Goal: Entertainment & Leisure: Browse casually

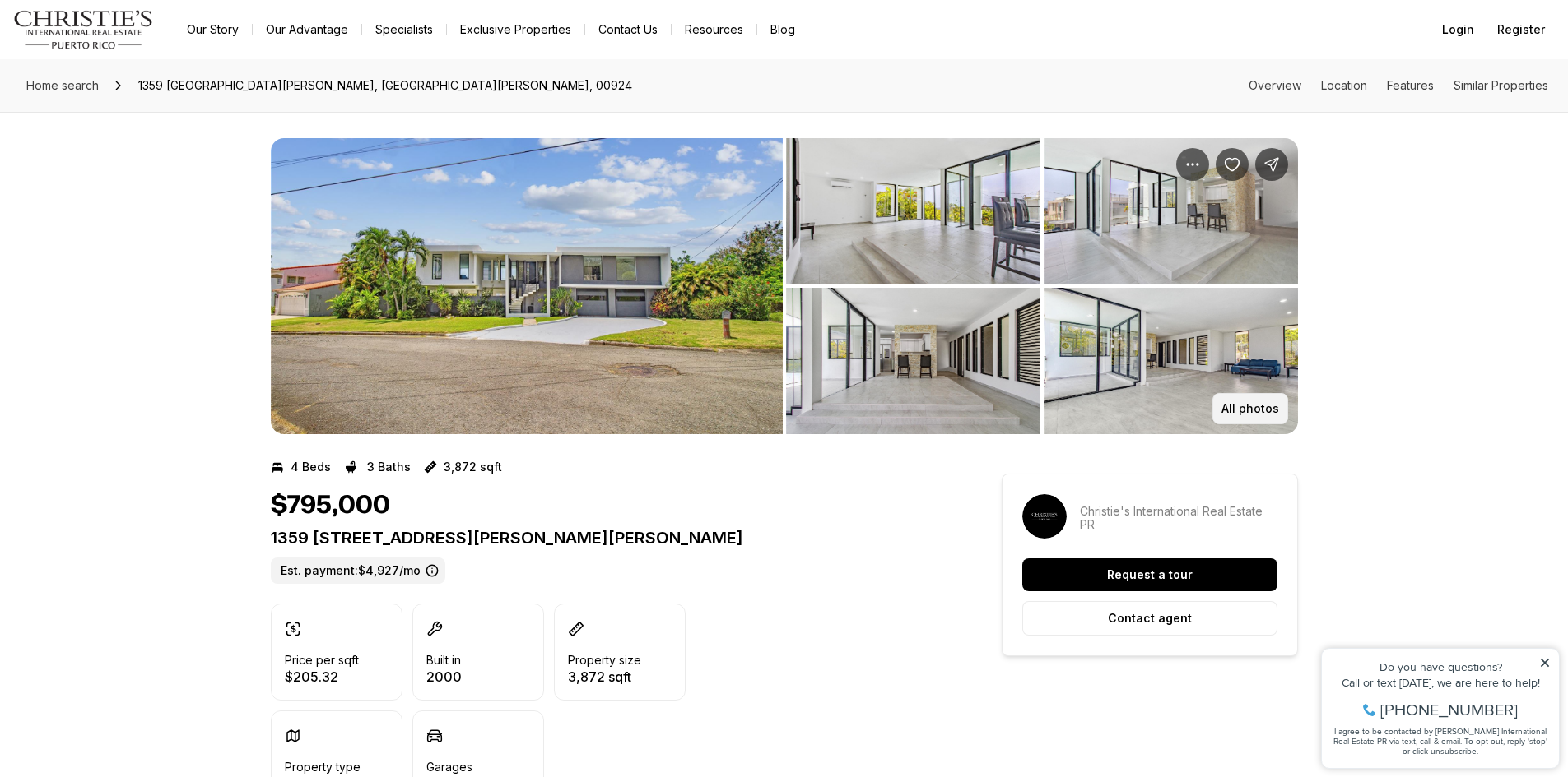
click at [1262, 406] on p "All photos" at bounding box center [1250, 408] width 58 height 13
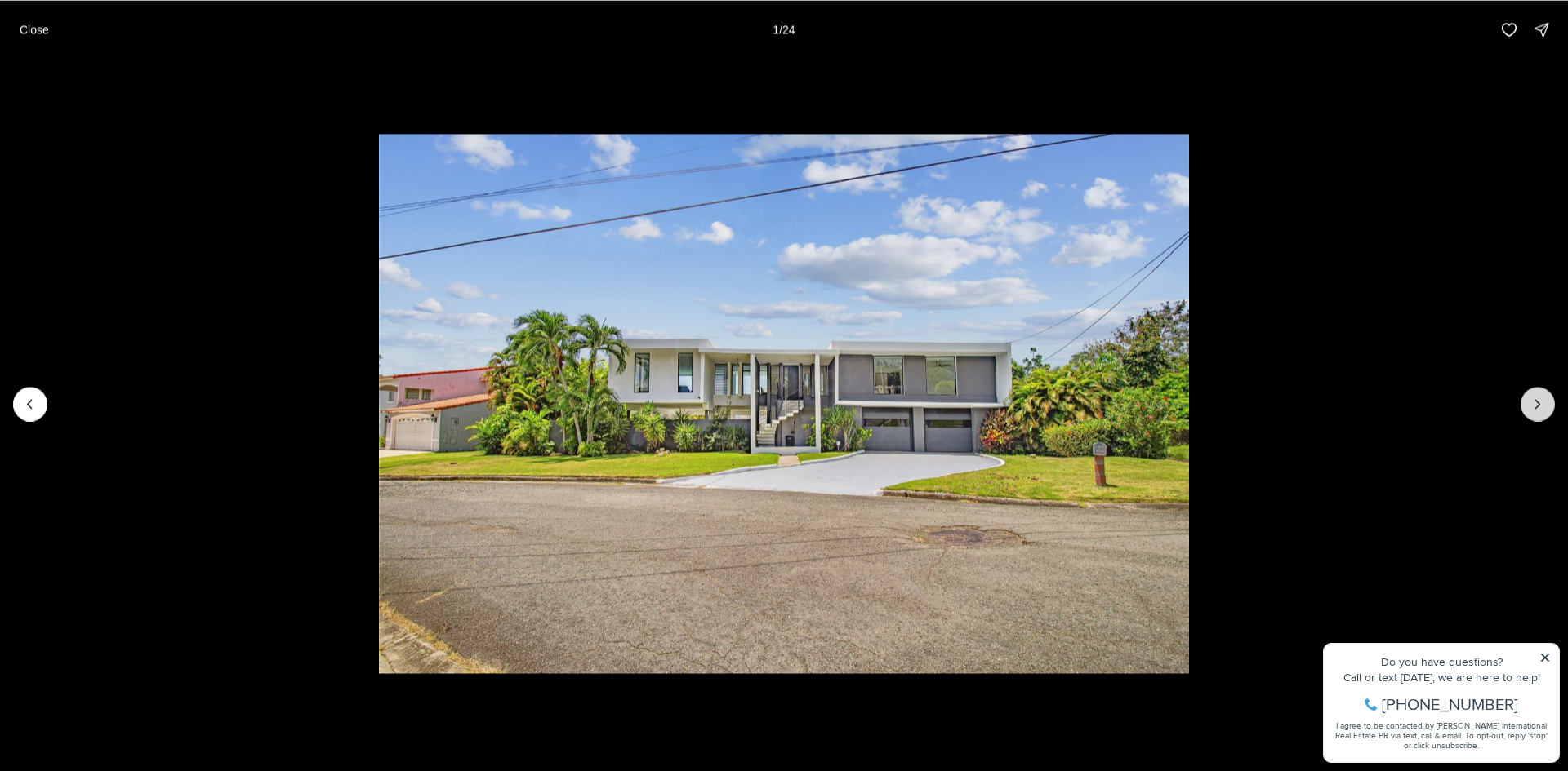
click at [1547, 412] on button "Next slide" at bounding box center [1538, 404] width 35 height 35
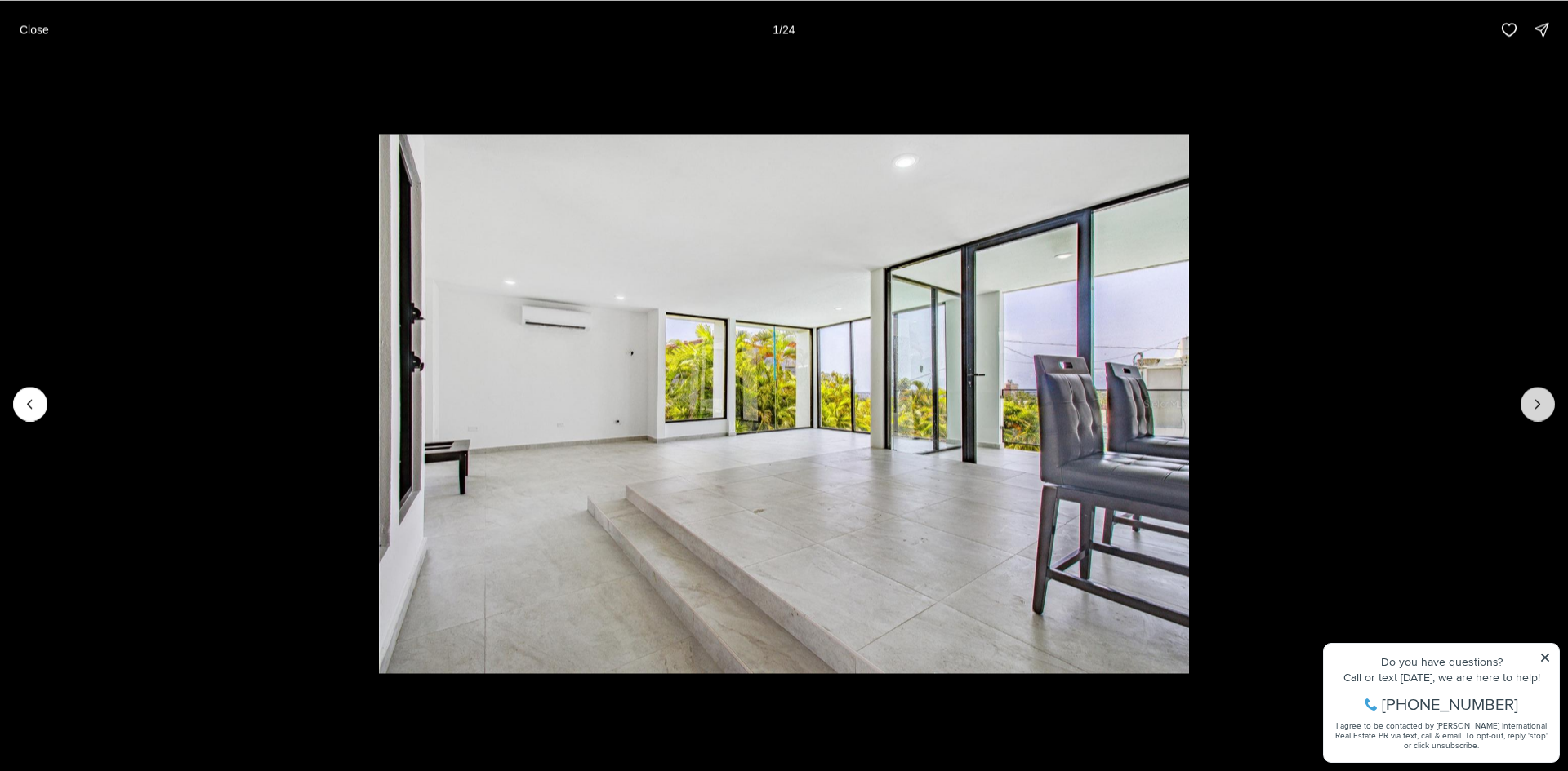
click at [1547, 412] on button "Next slide" at bounding box center [1538, 404] width 35 height 35
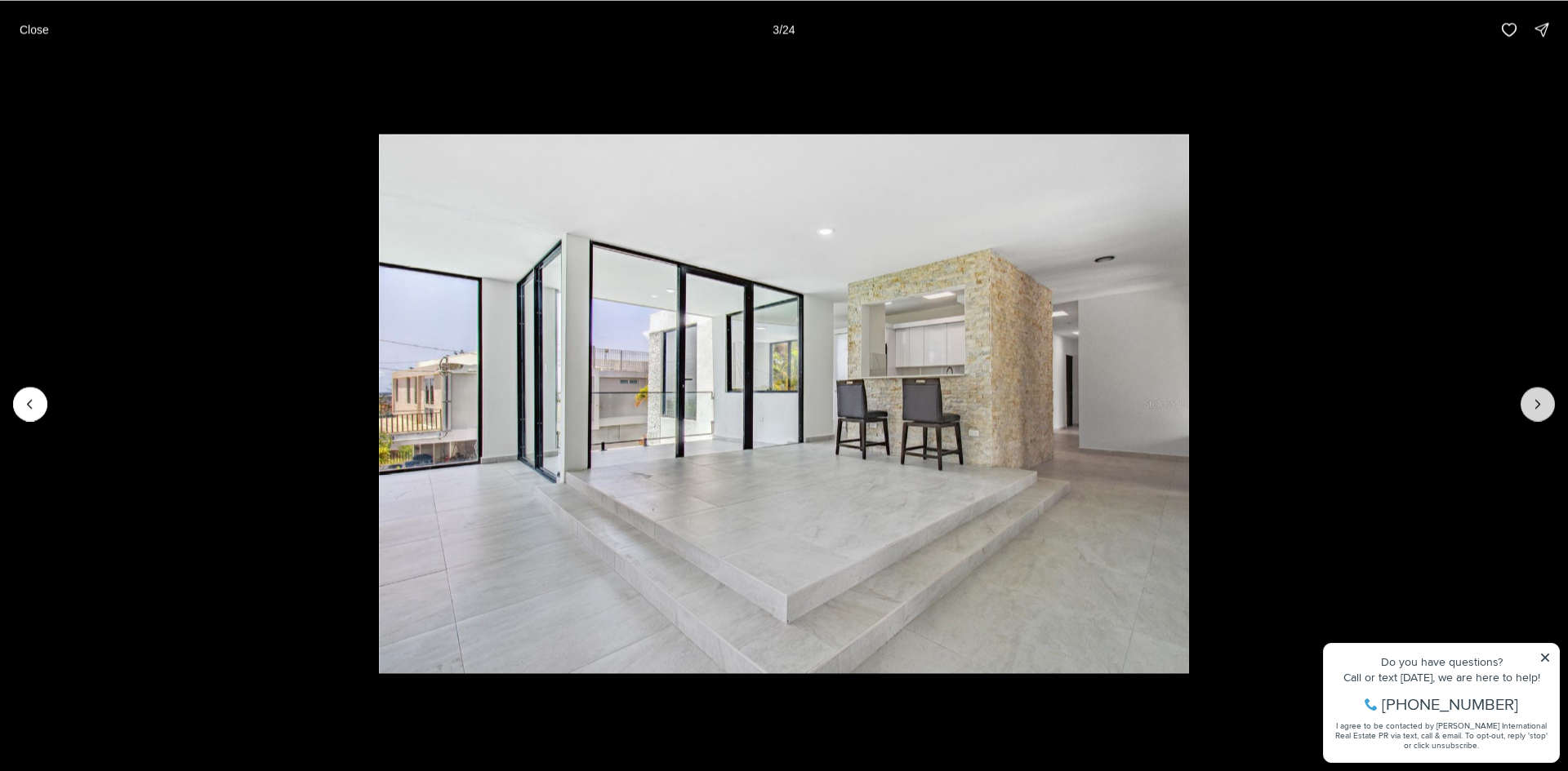
click at [1547, 412] on button "Next slide" at bounding box center [1538, 404] width 35 height 35
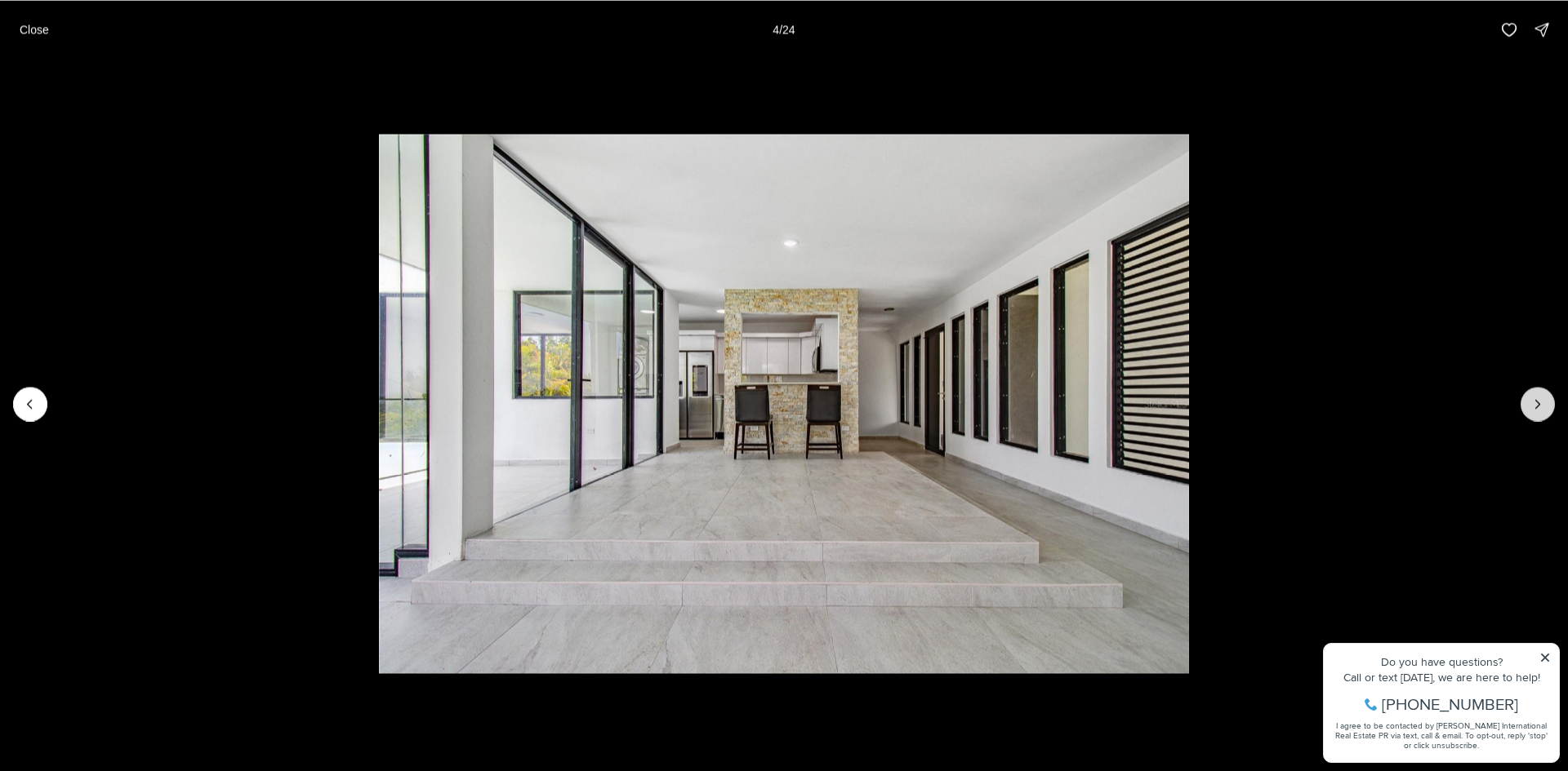
click at [1547, 412] on button "Next slide" at bounding box center [1538, 404] width 35 height 35
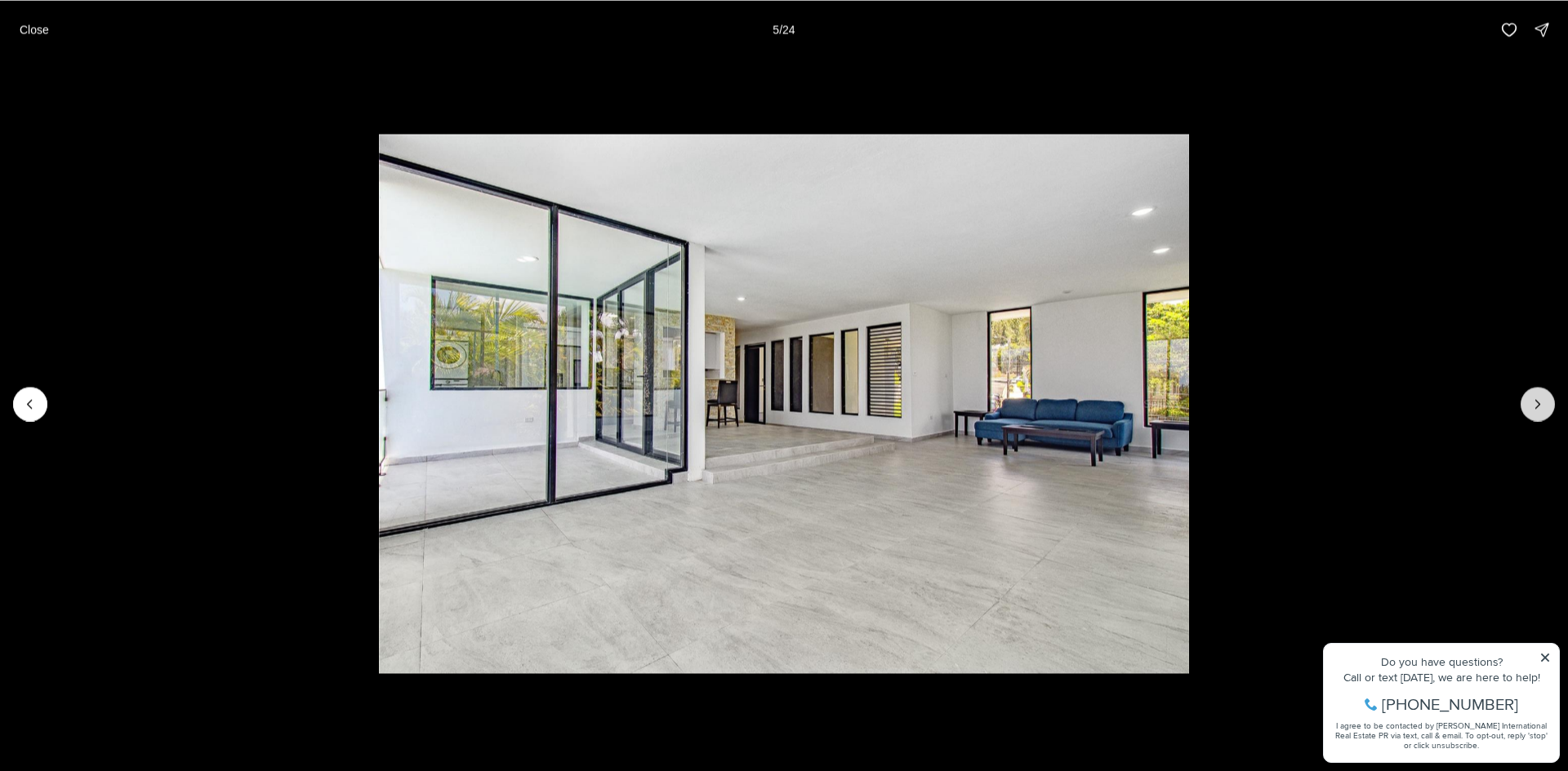
click at [1547, 412] on button "Next slide" at bounding box center [1538, 404] width 35 height 35
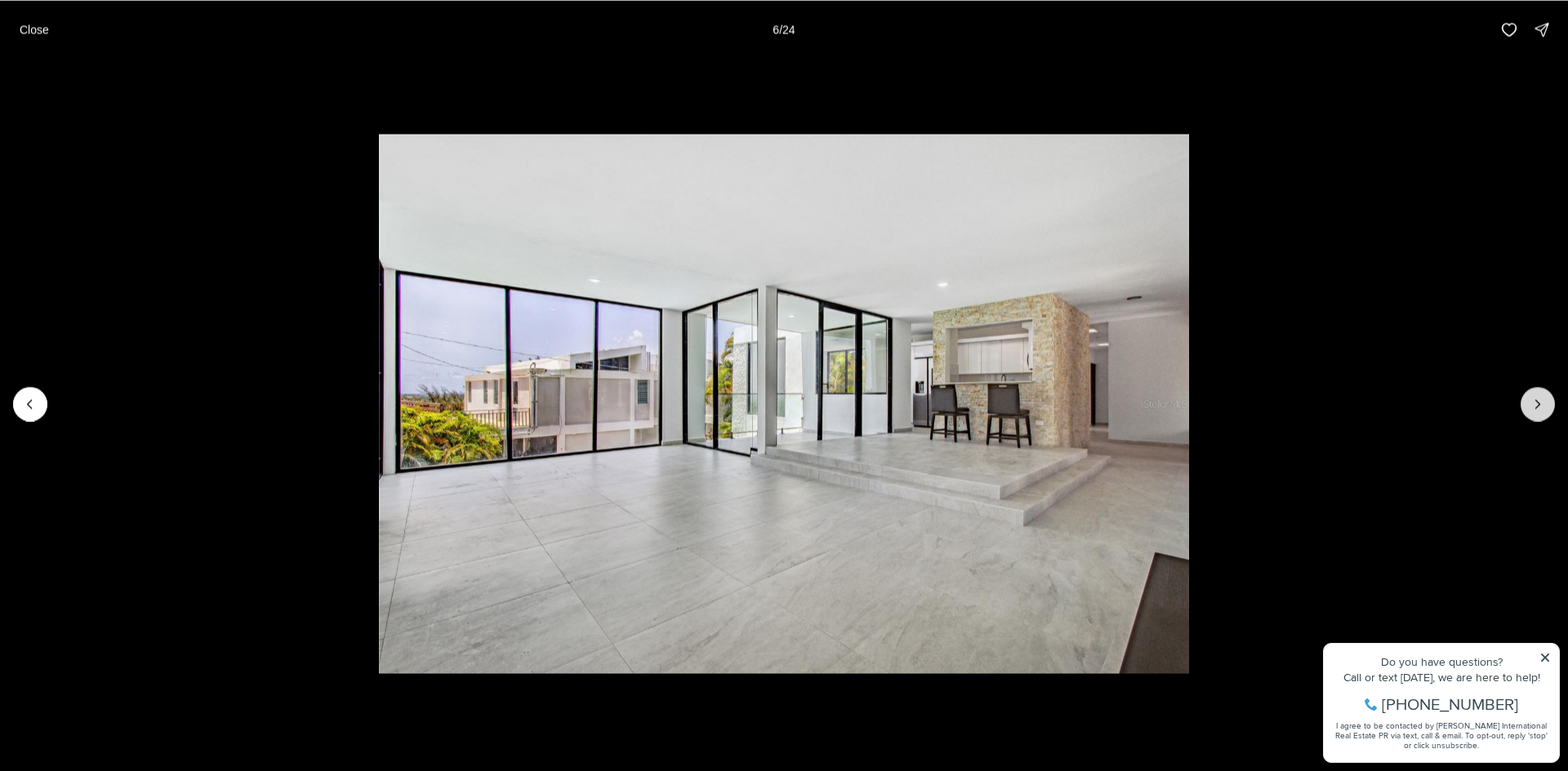
click at [1547, 412] on button "Next slide" at bounding box center [1538, 404] width 35 height 35
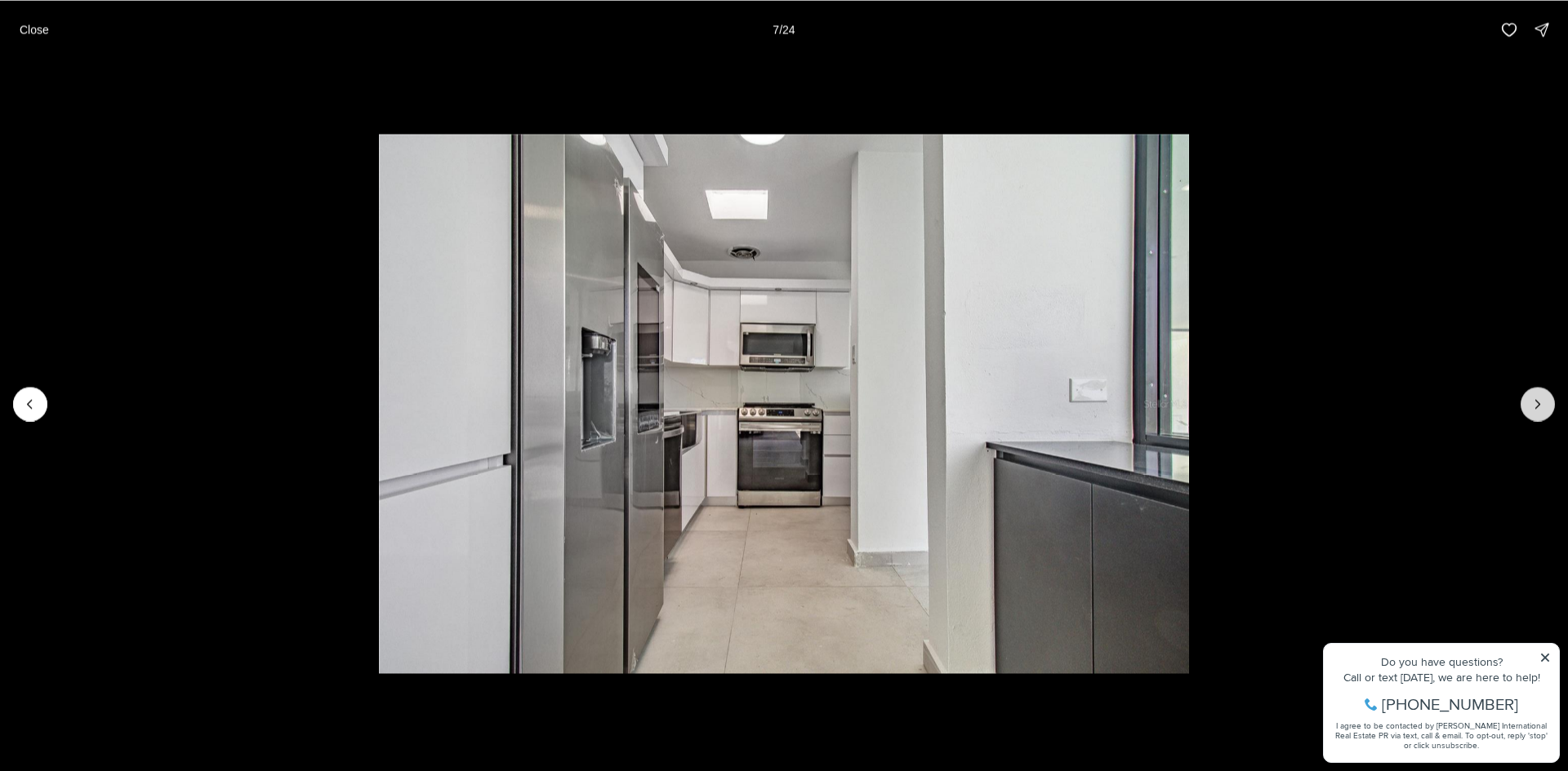
click at [1547, 412] on button "Next slide" at bounding box center [1538, 404] width 35 height 35
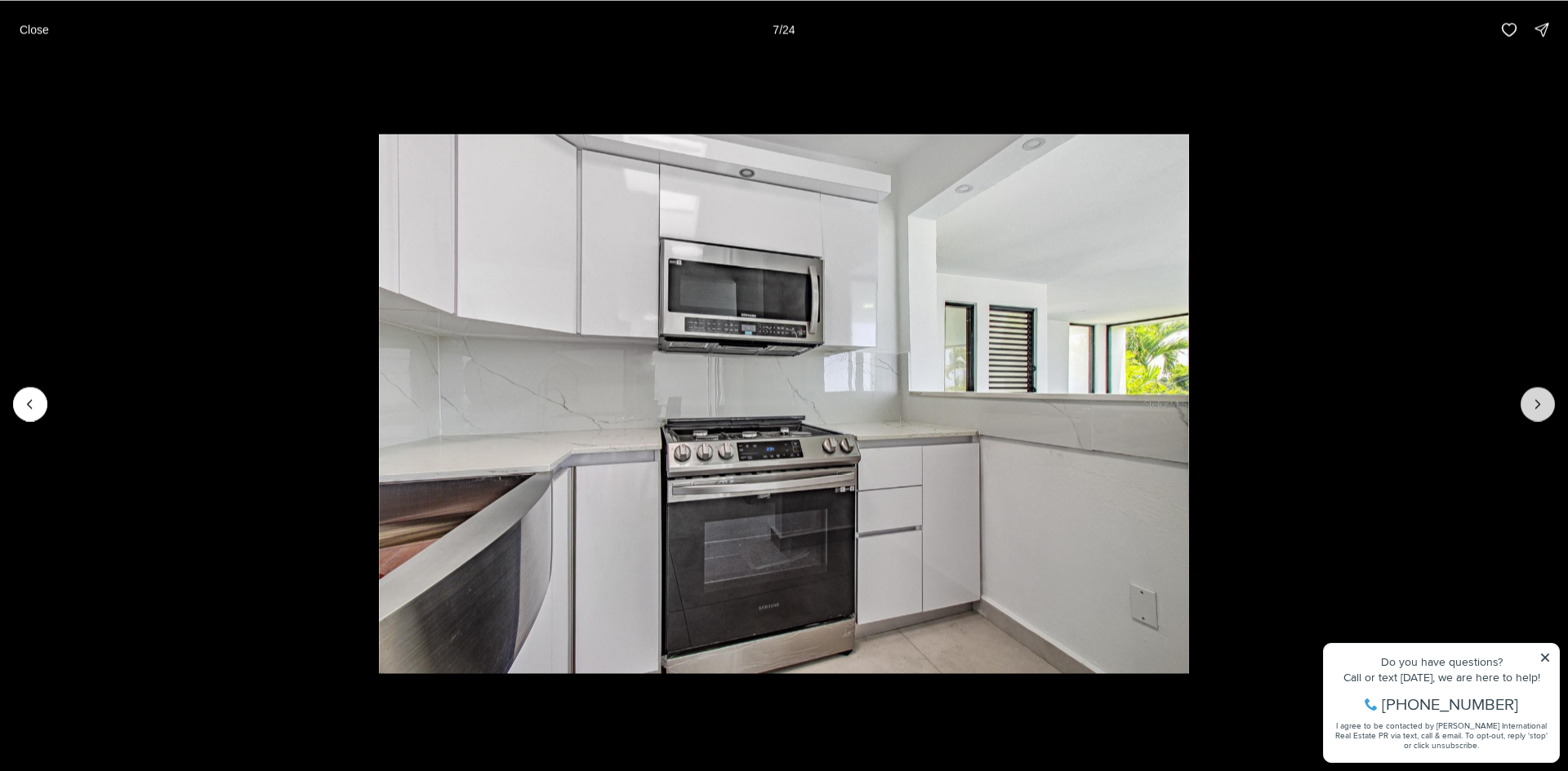
click at [1547, 412] on button "Next slide" at bounding box center [1538, 404] width 35 height 35
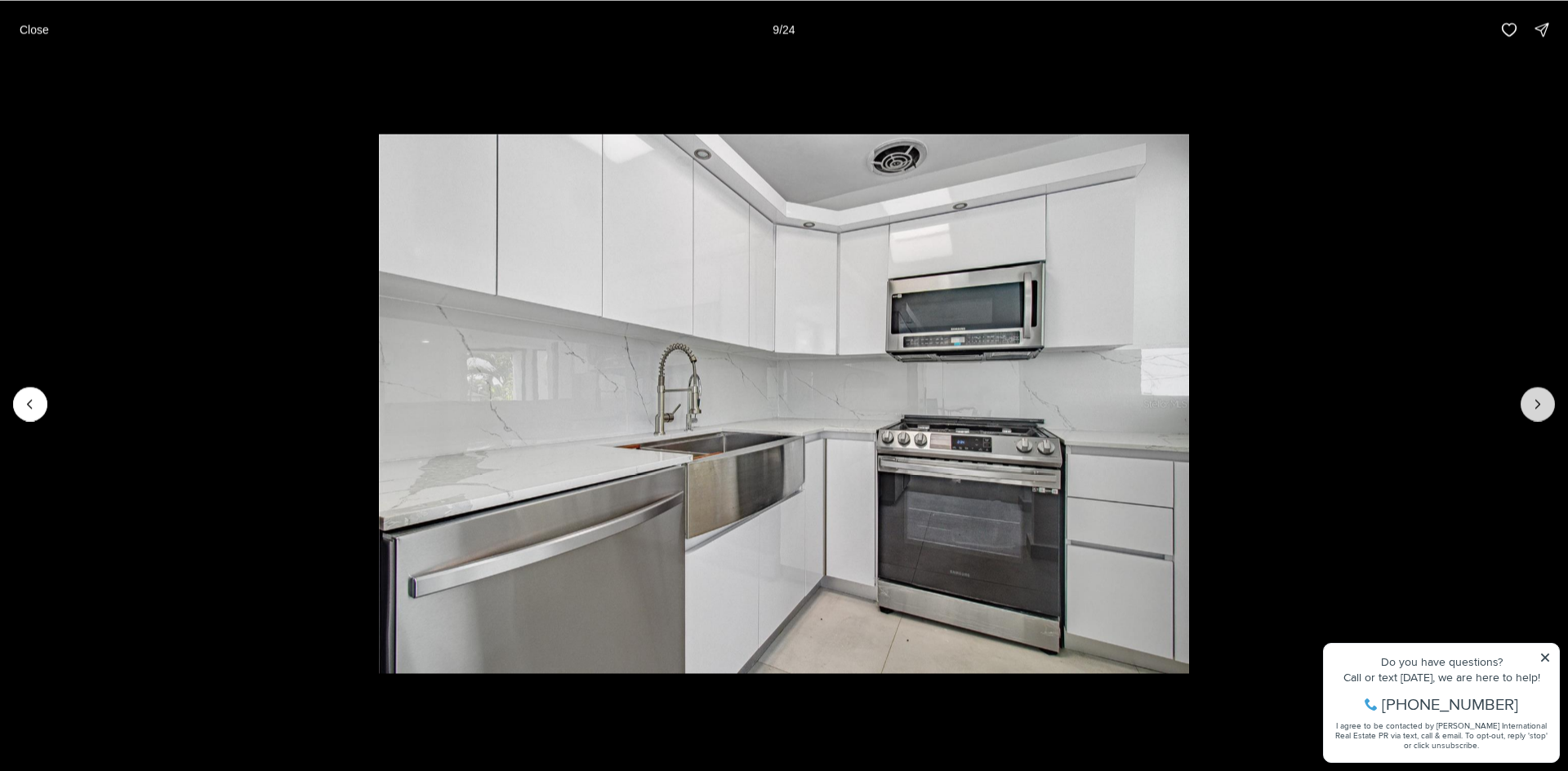
click at [1547, 412] on button "Next slide" at bounding box center [1538, 404] width 35 height 35
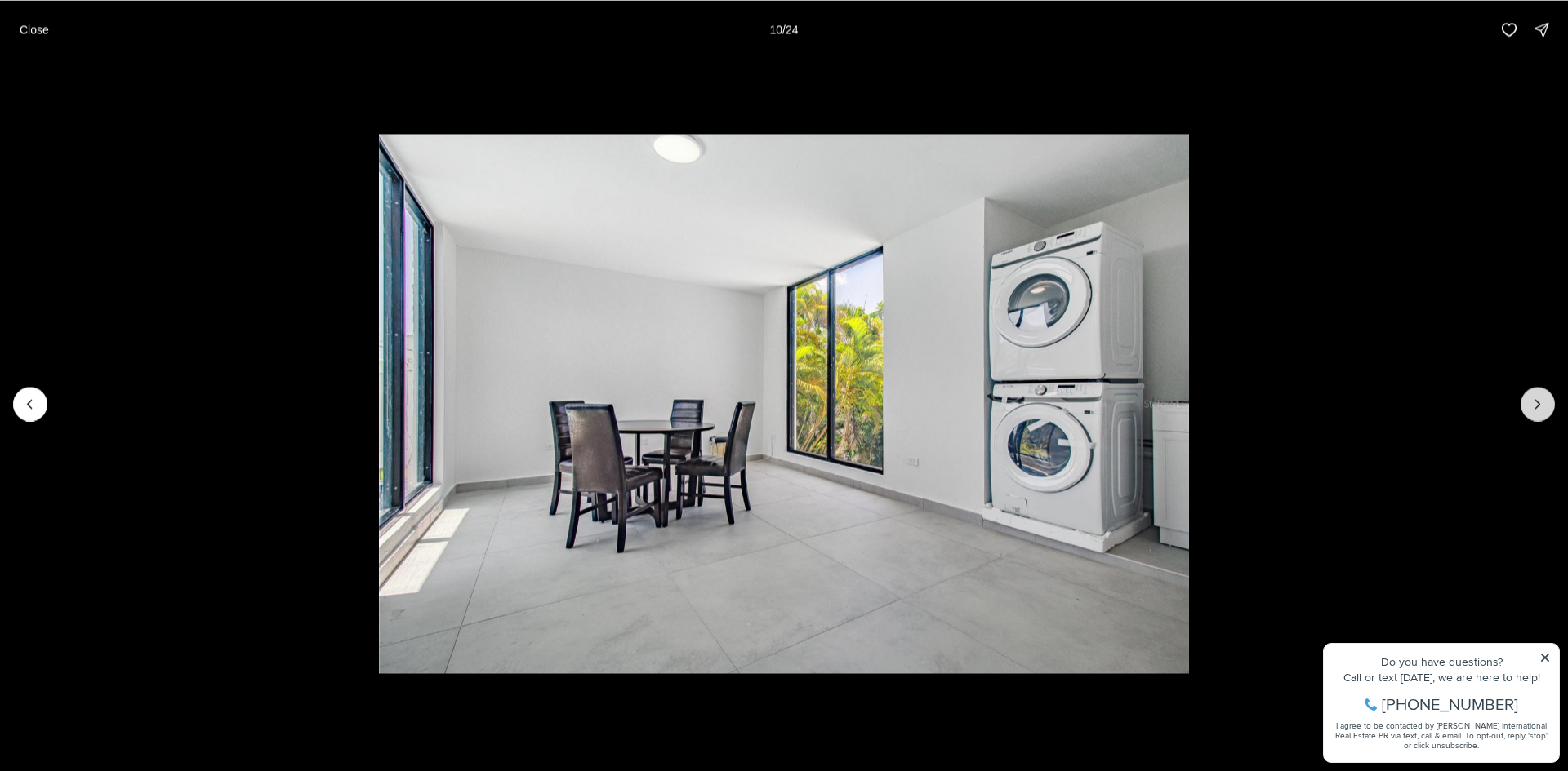
click at [1547, 412] on button "Next slide" at bounding box center [1538, 404] width 35 height 35
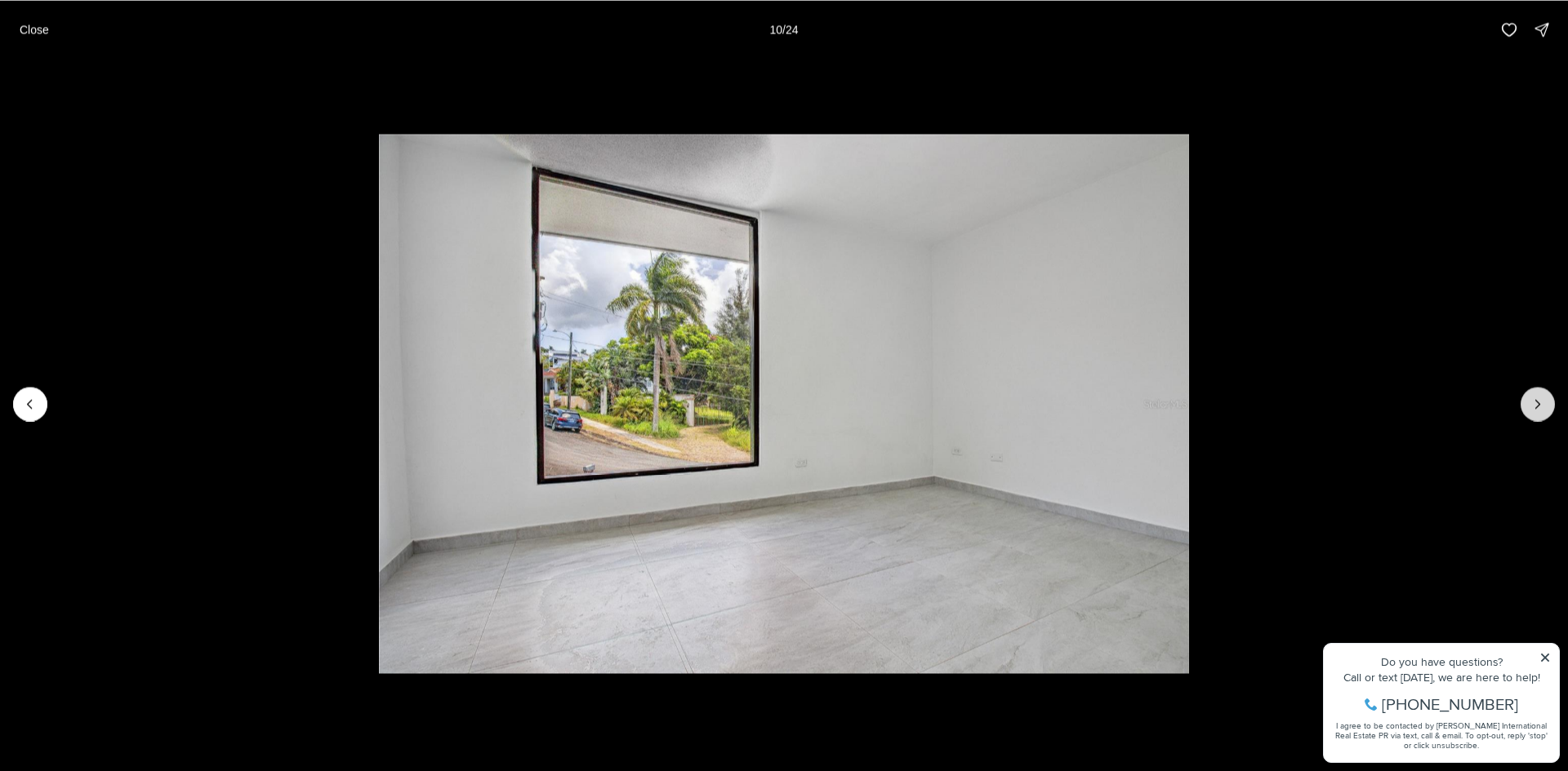
click at [1547, 412] on button "Next slide" at bounding box center [1538, 404] width 35 height 35
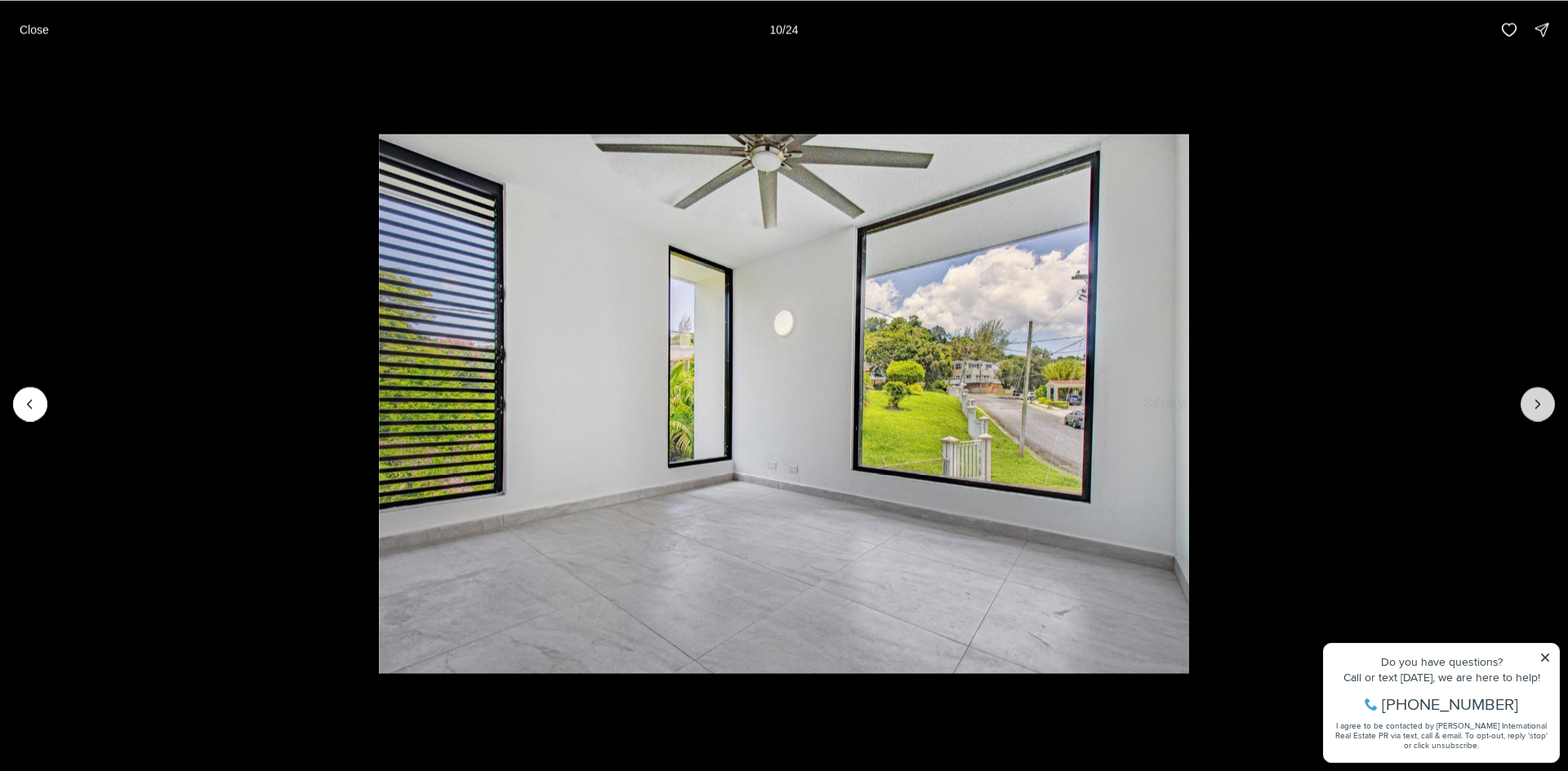
click at [1547, 412] on button "Next slide" at bounding box center [1538, 404] width 35 height 35
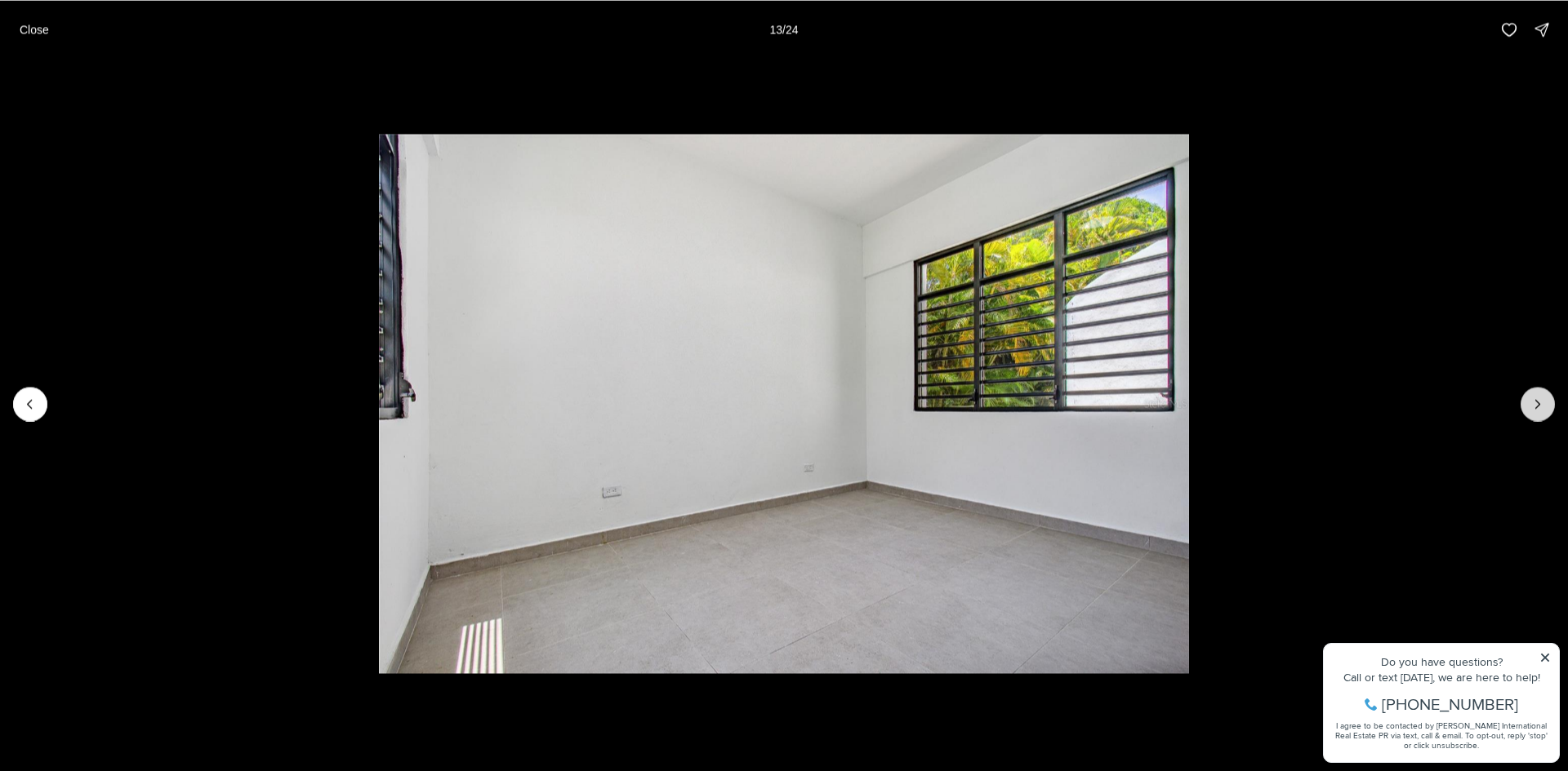
click at [1547, 412] on button "Next slide" at bounding box center [1538, 404] width 35 height 35
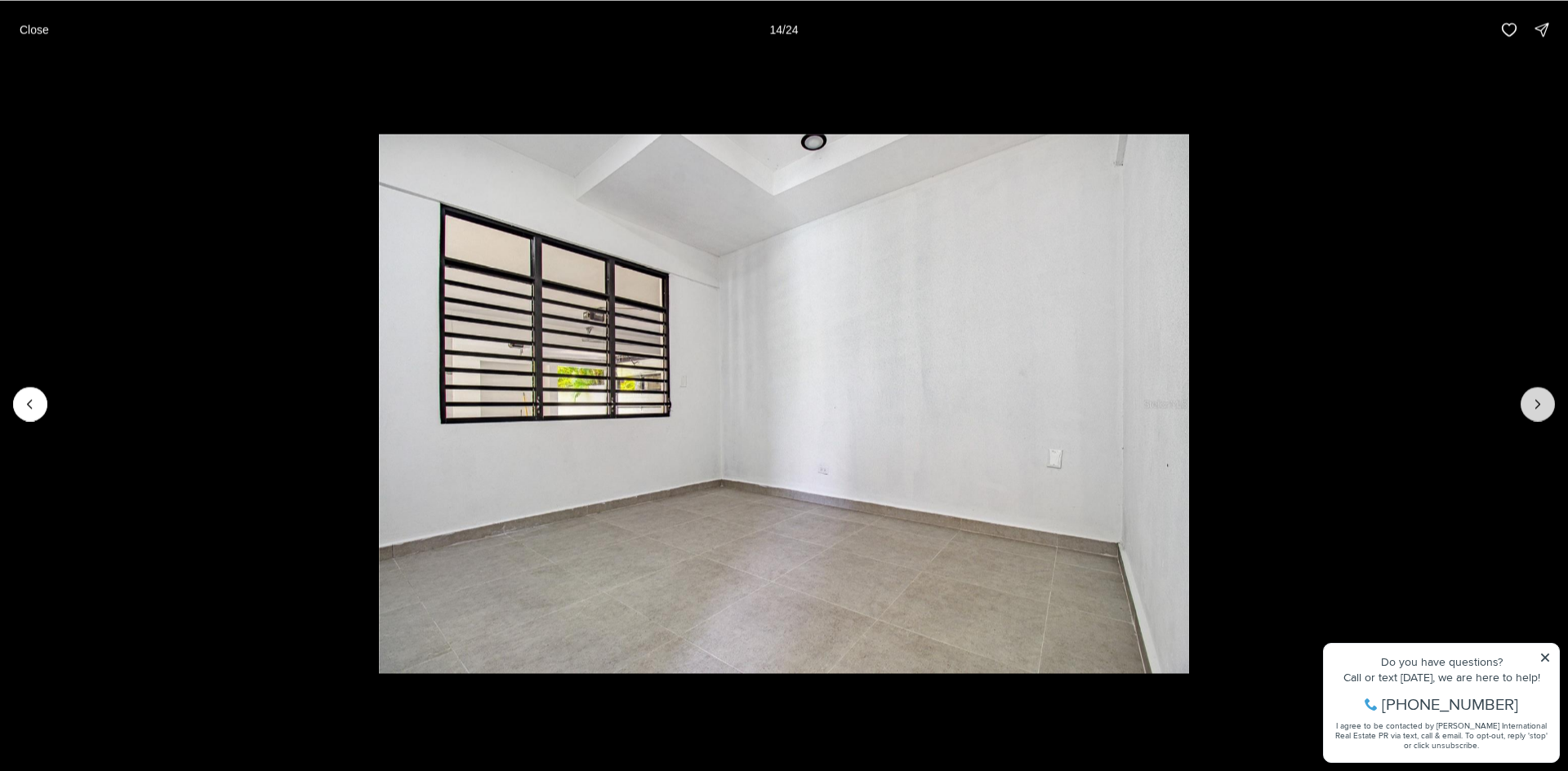
click at [1547, 412] on button "Next slide" at bounding box center [1538, 404] width 35 height 35
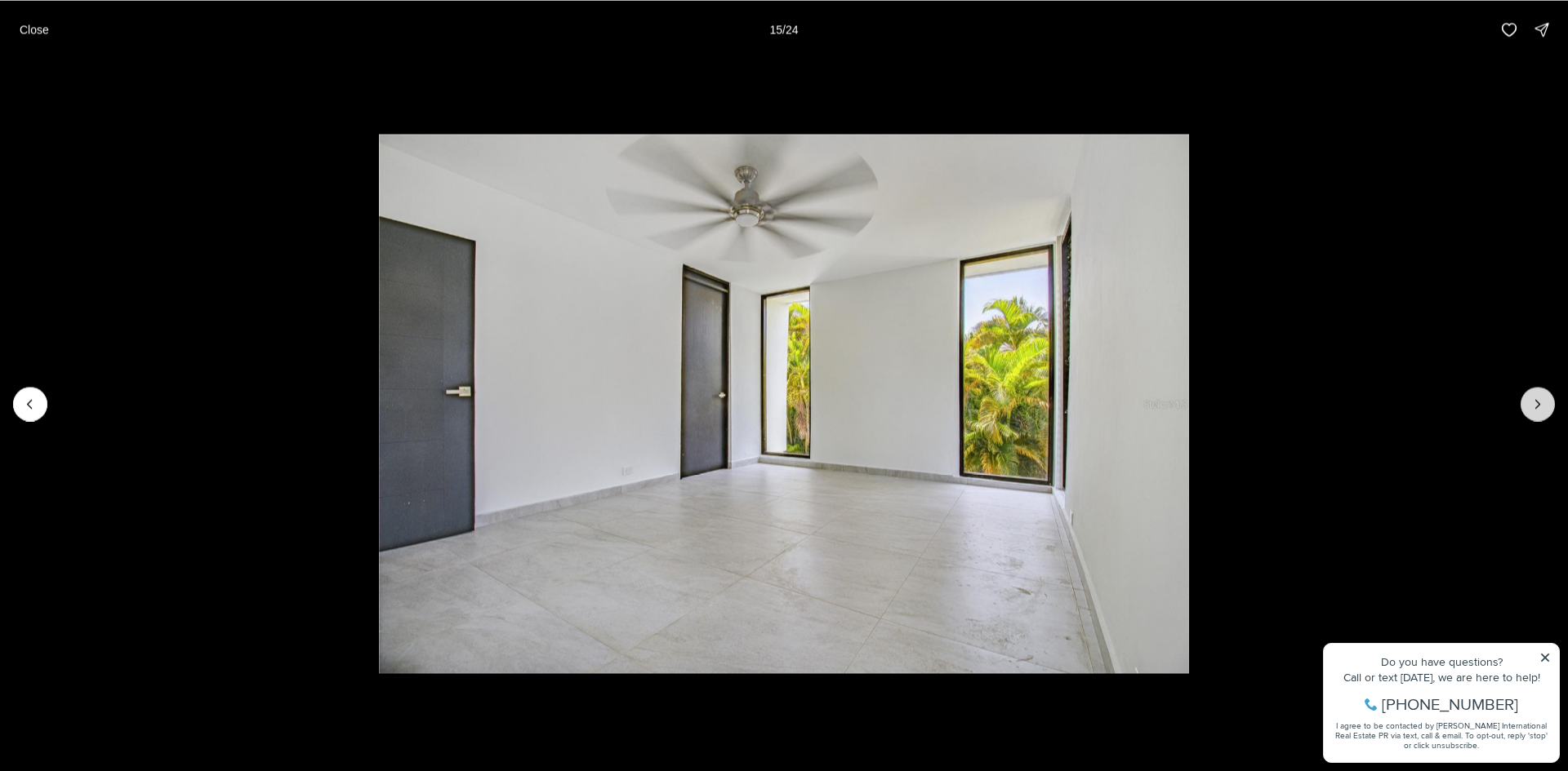
drag, startPoint x: 1545, startPoint y: 411, endPoint x: 1523, endPoint y: 413, distance: 22.1
click at [1528, 413] on button "Next slide" at bounding box center [1538, 404] width 35 height 35
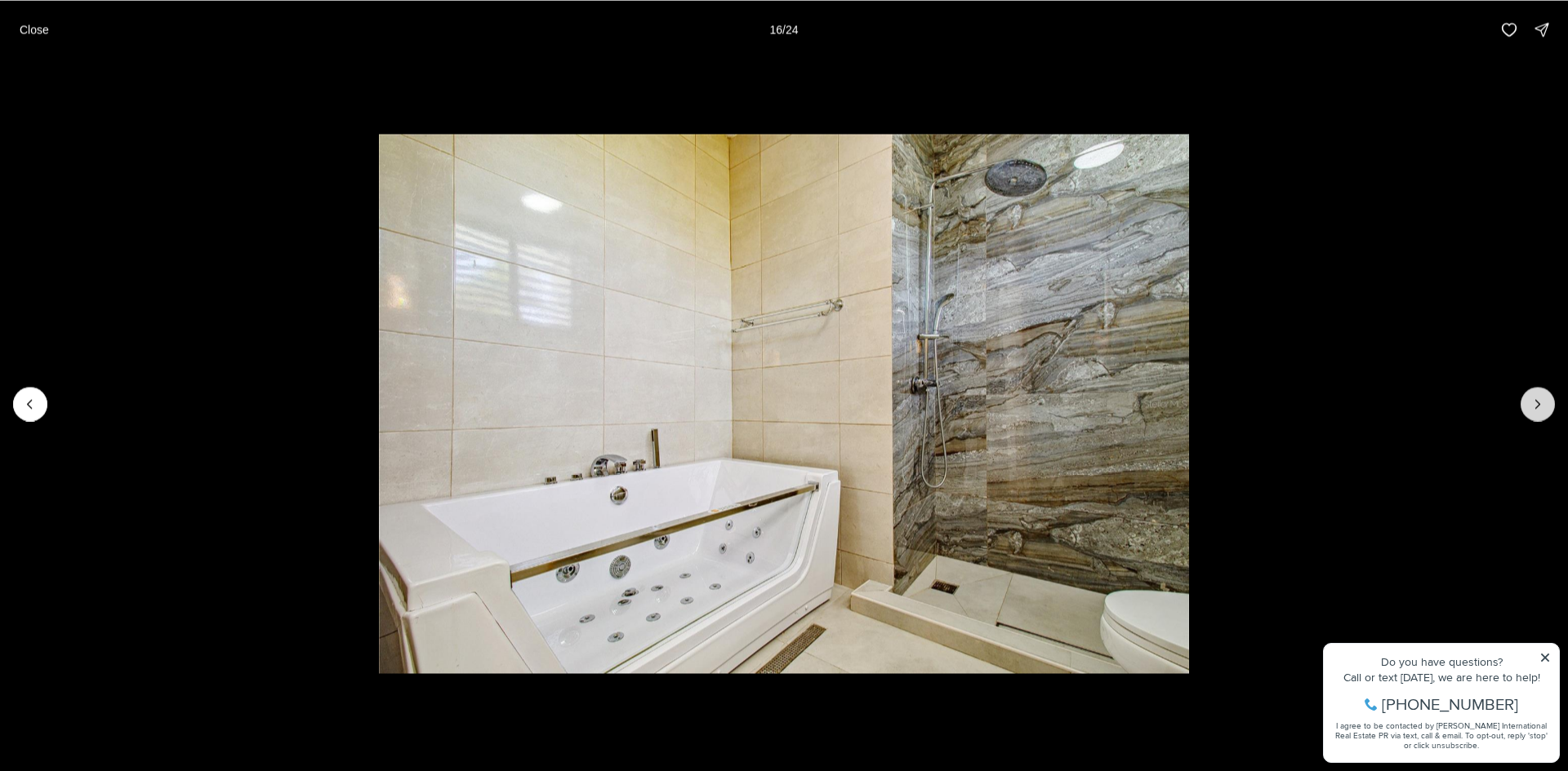
click at [1525, 413] on button "Next slide" at bounding box center [1538, 404] width 35 height 35
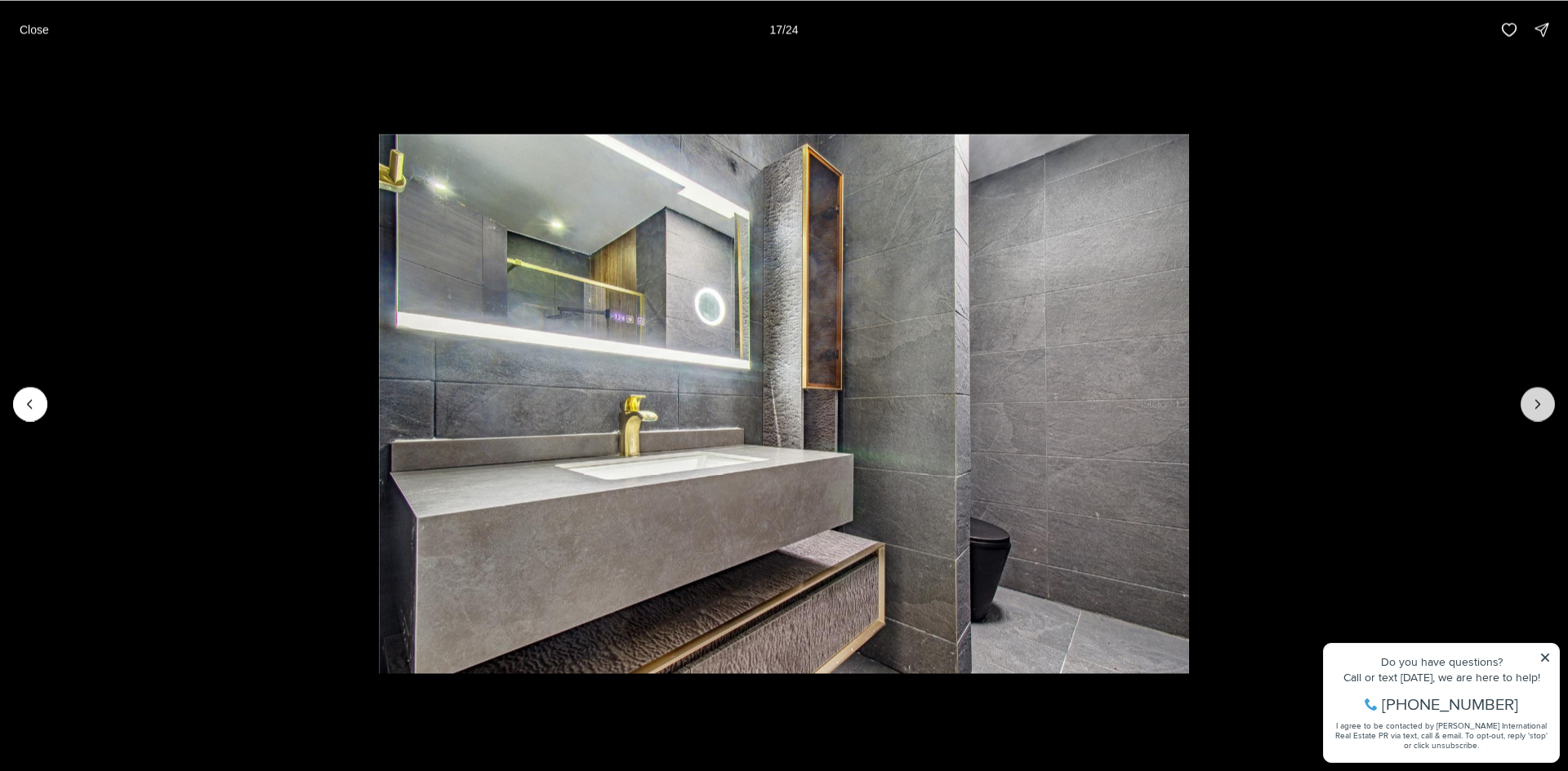
click at [1536, 415] on button "Next slide" at bounding box center [1538, 404] width 35 height 35
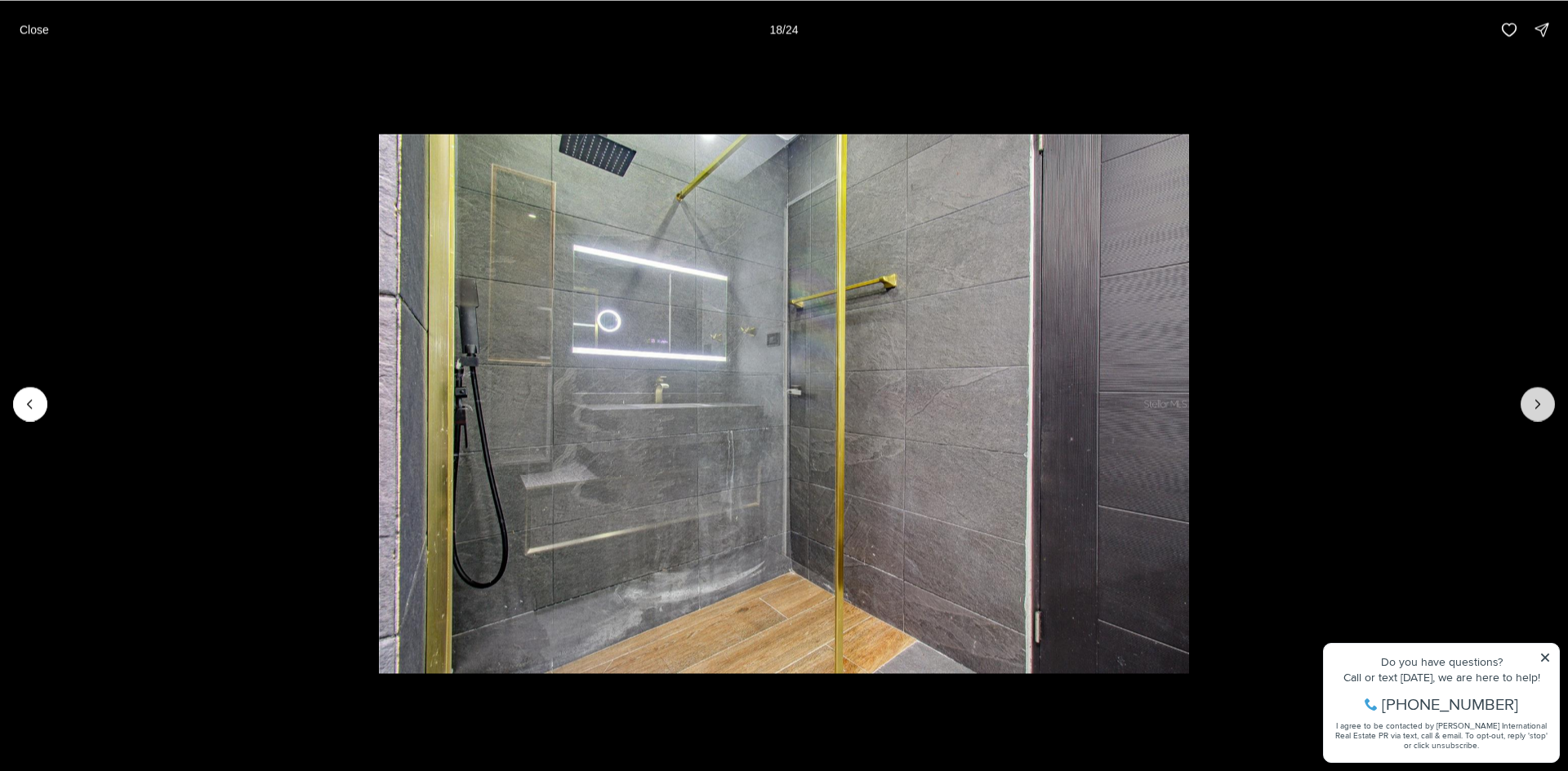
click at [1536, 416] on button "Next slide" at bounding box center [1538, 404] width 35 height 35
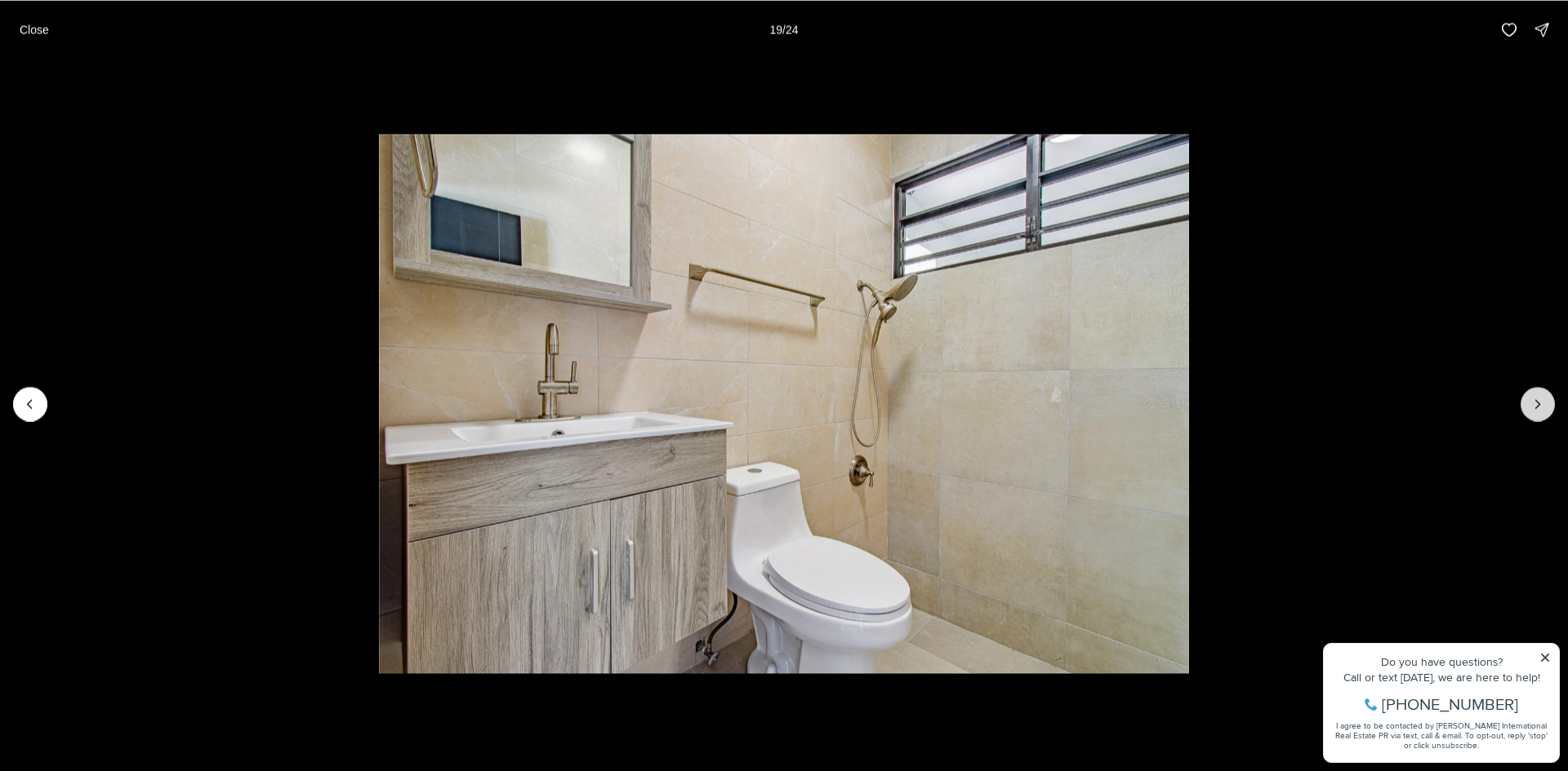
click at [1531, 412] on button "Next slide" at bounding box center [1538, 404] width 35 height 35
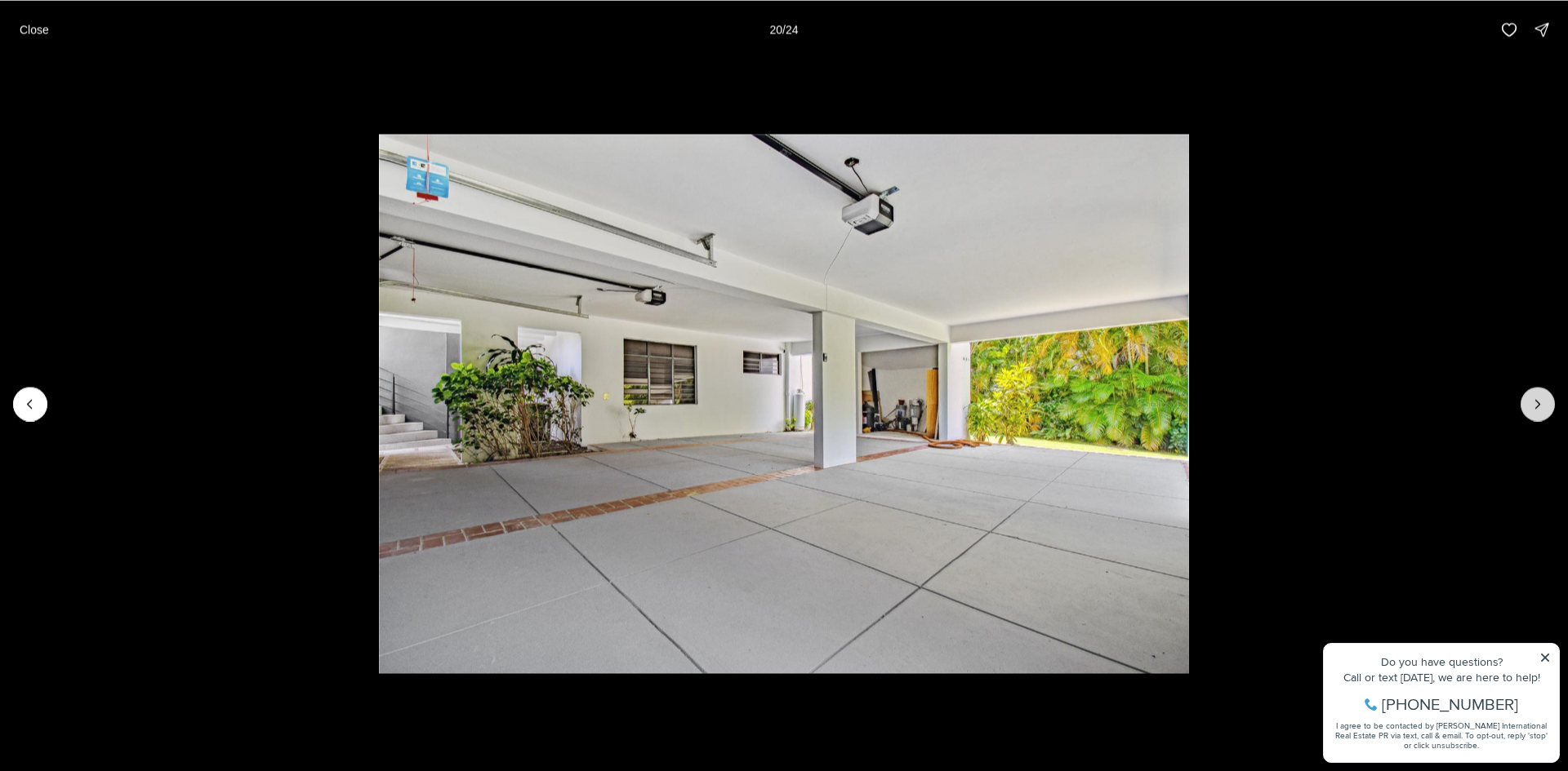
drag, startPoint x: 1543, startPoint y: 413, endPoint x: 1539, endPoint y: 406, distance: 8.1
click at [1539, 406] on button "Next slide" at bounding box center [1538, 404] width 35 height 35
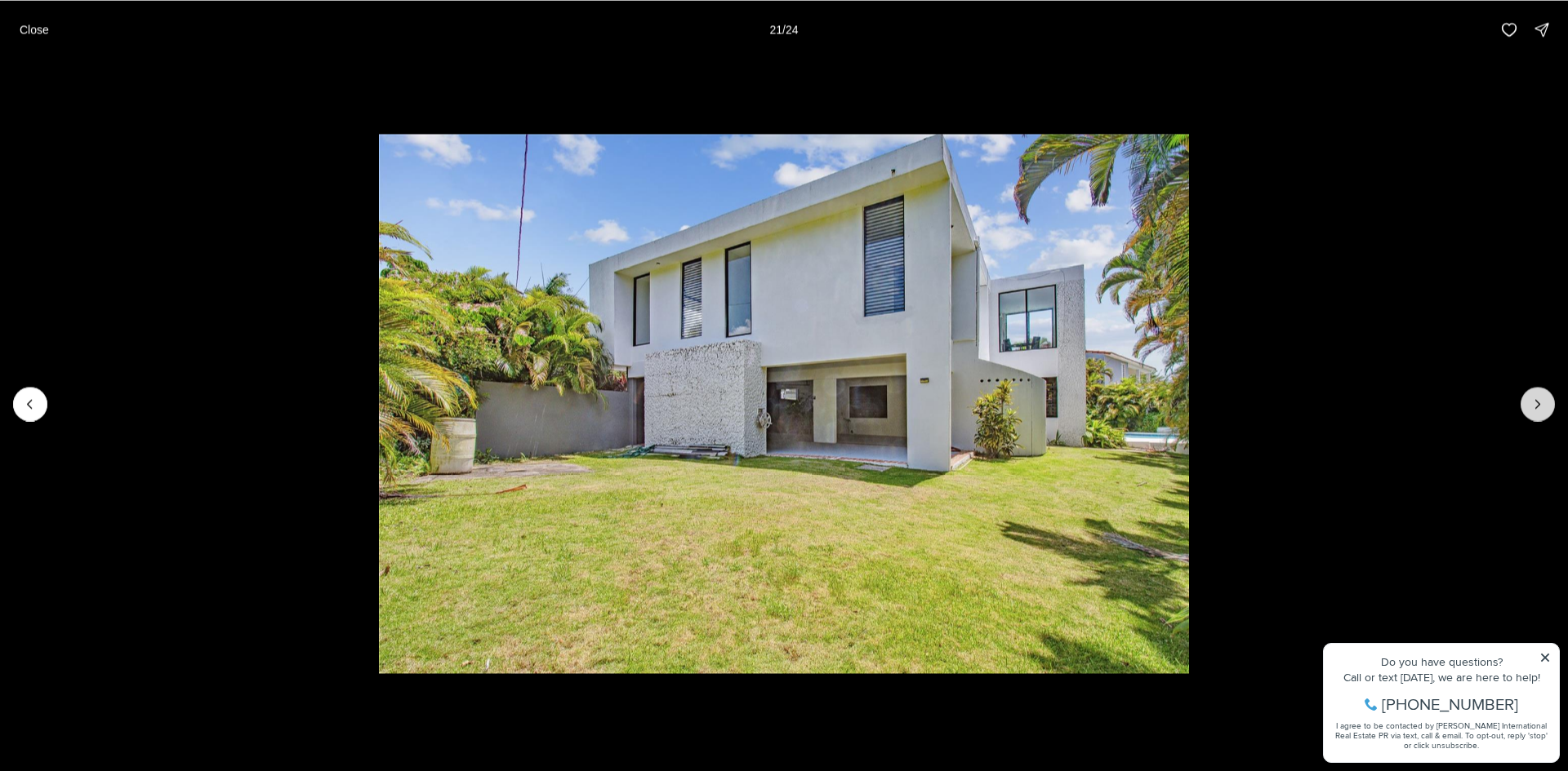
click at [1538, 402] on icon "Next slide" at bounding box center [1538, 403] width 4 height 8
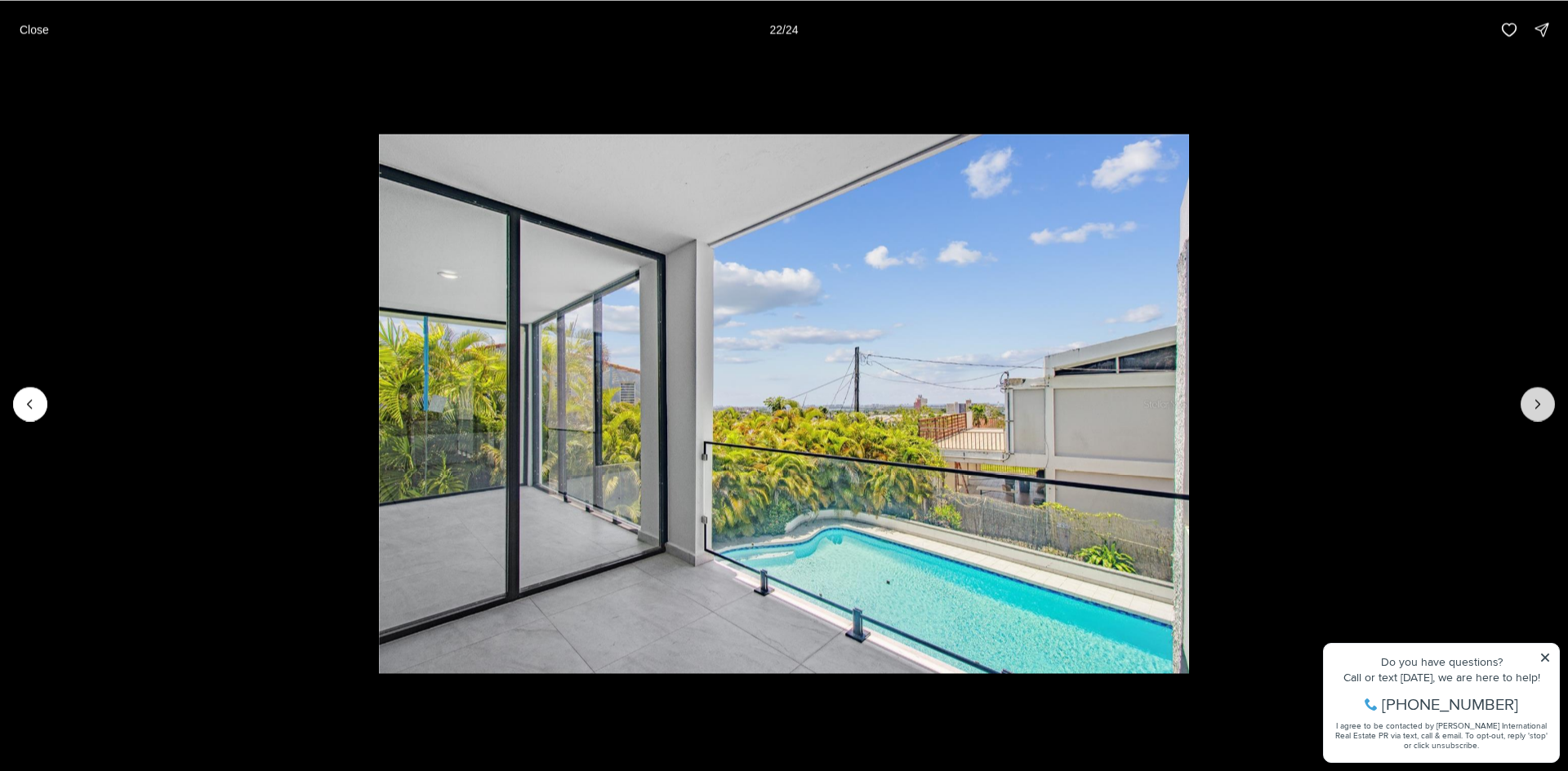
click at [1538, 402] on icon "Next slide" at bounding box center [1538, 403] width 4 height 8
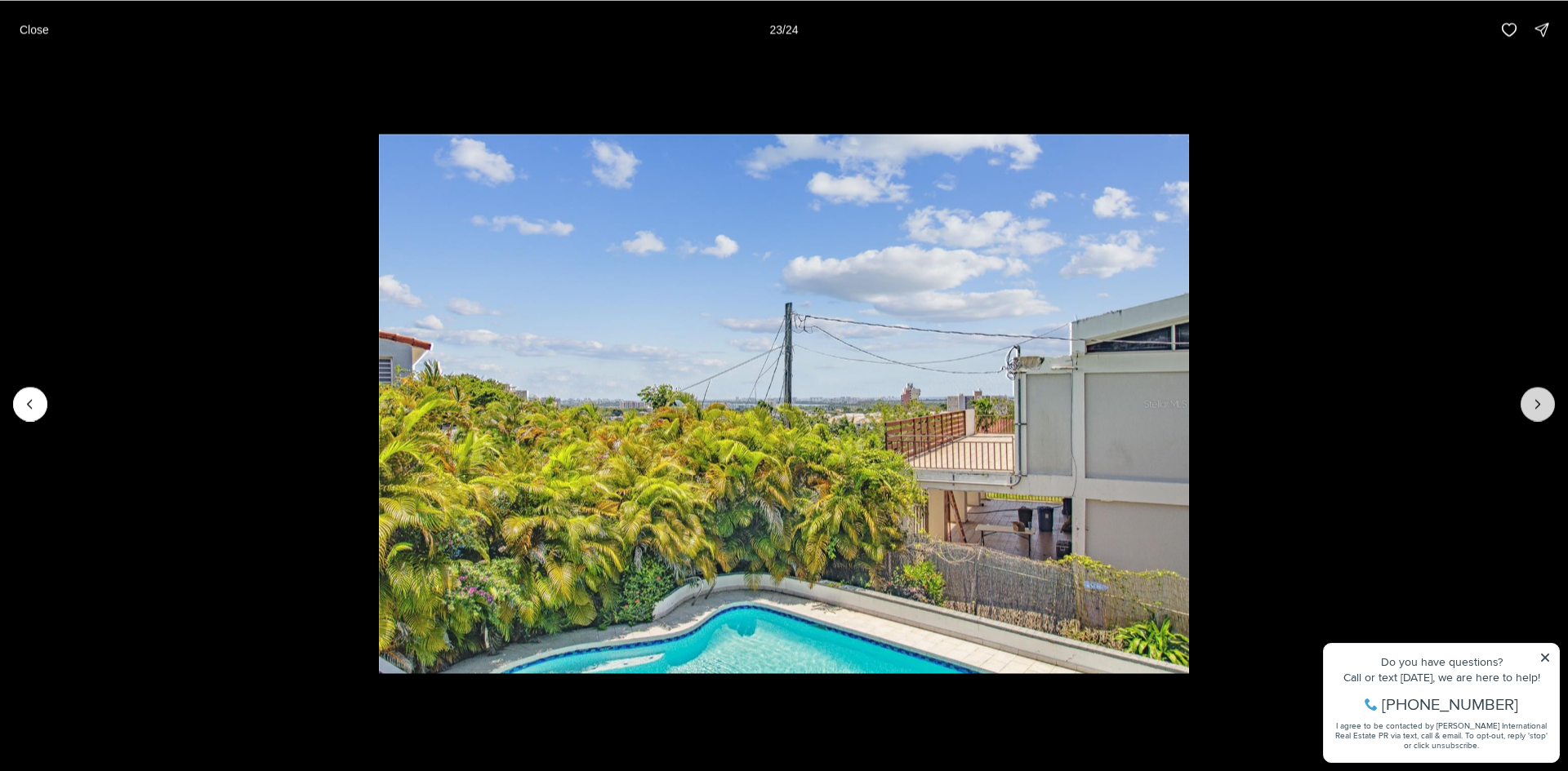
click at [1538, 402] on icon "Next slide" at bounding box center [1538, 403] width 4 height 8
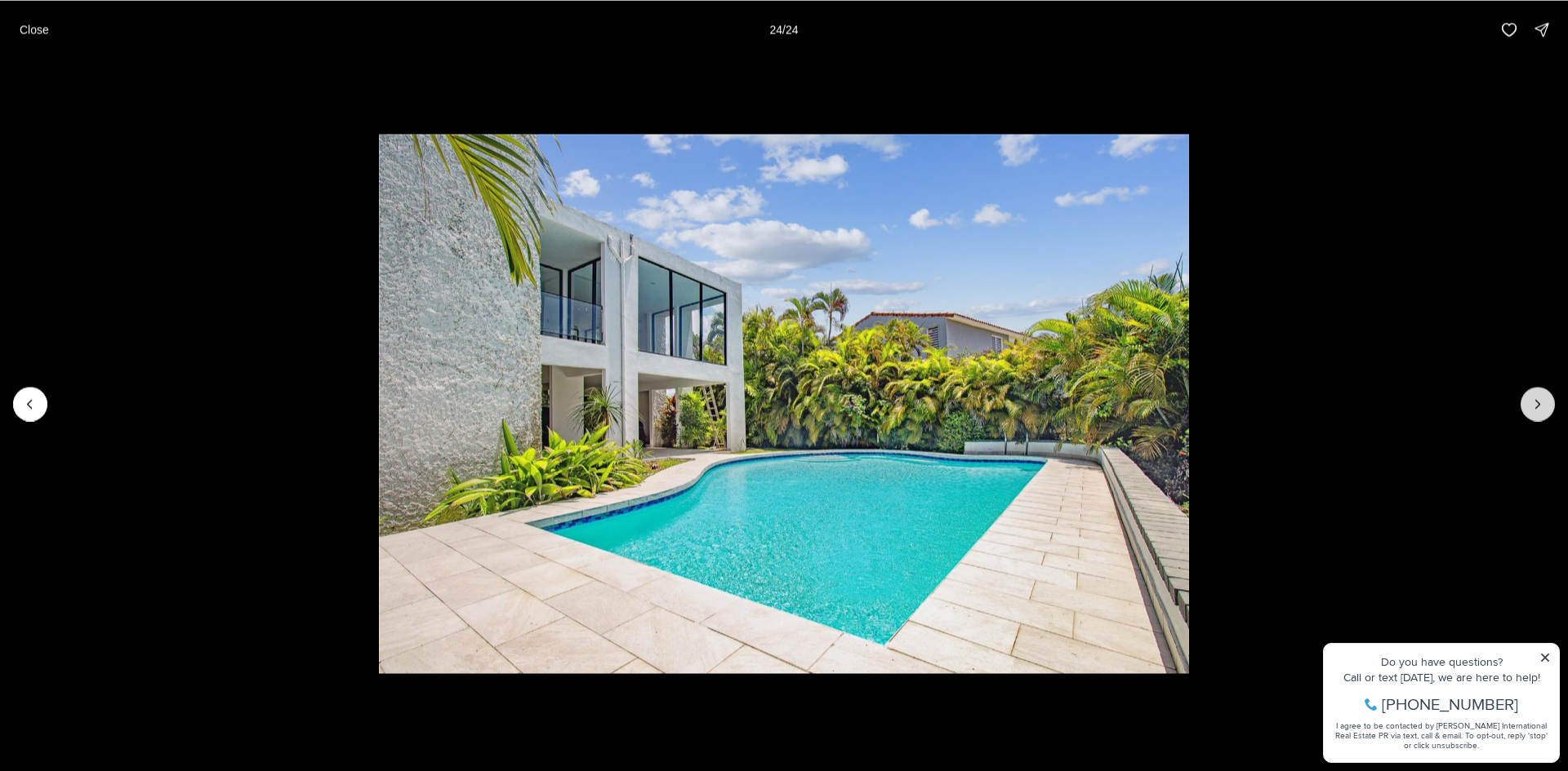
click at [1538, 402] on div at bounding box center [1538, 404] width 35 height 35
click at [1537, 401] on div at bounding box center [1538, 404] width 35 height 35
click at [32, 19] on button "Close" at bounding box center [34, 29] width 49 height 33
